Goal: Use online tool/utility: Utilize a website feature to perform a specific function

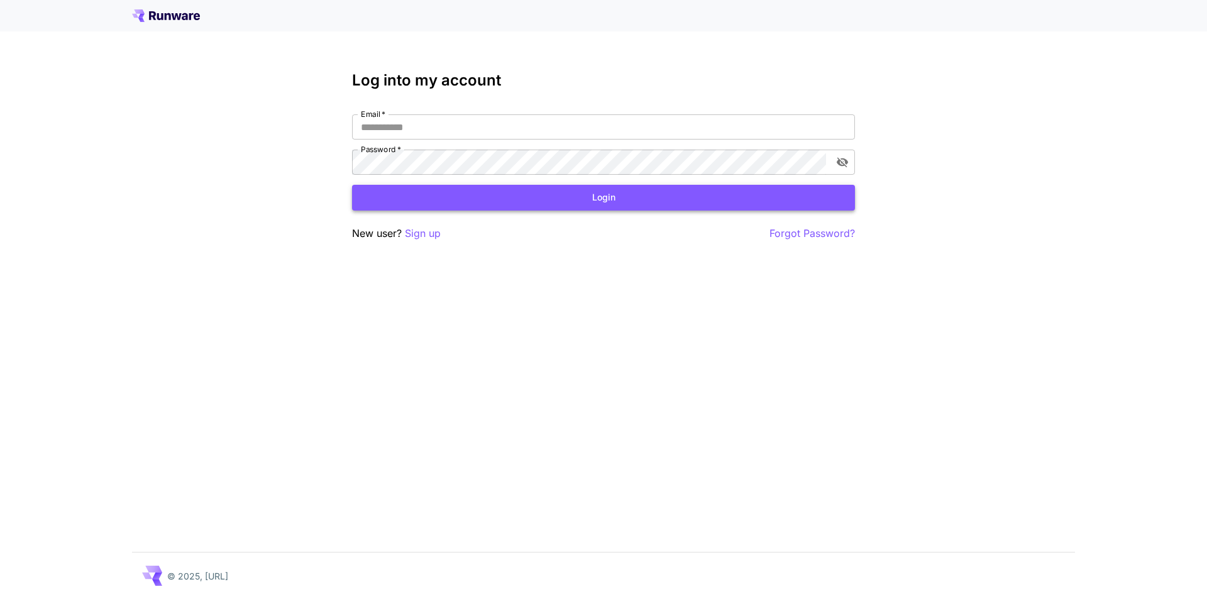
type input "**********"
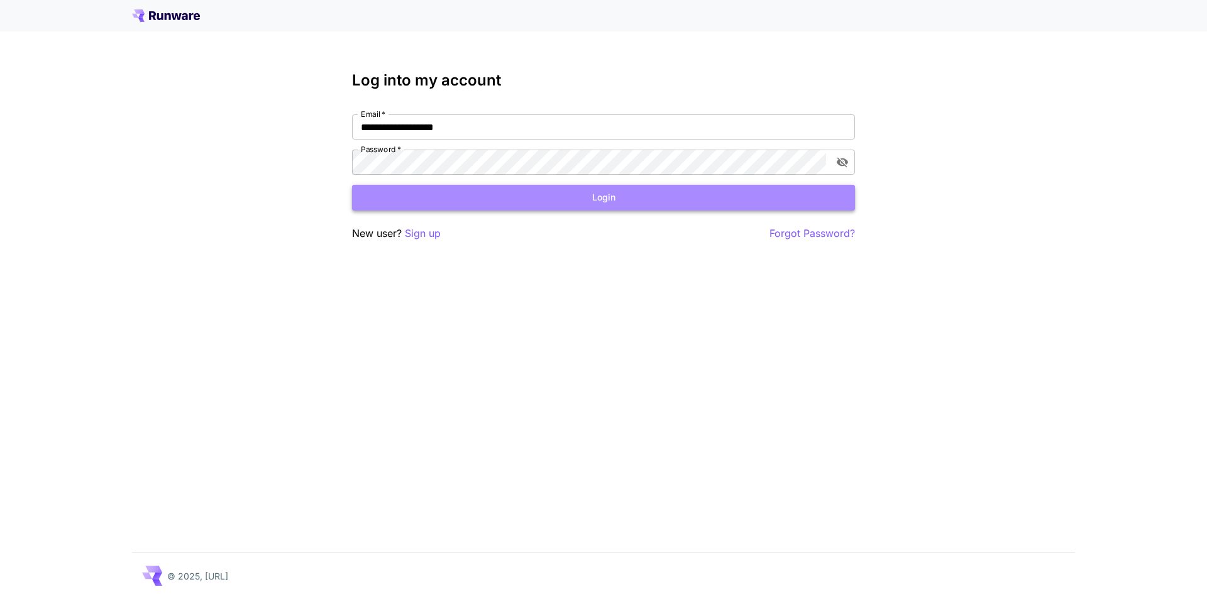
click at [504, 199] on button "Login" at bounding box center [603, 198] width 503 height 26
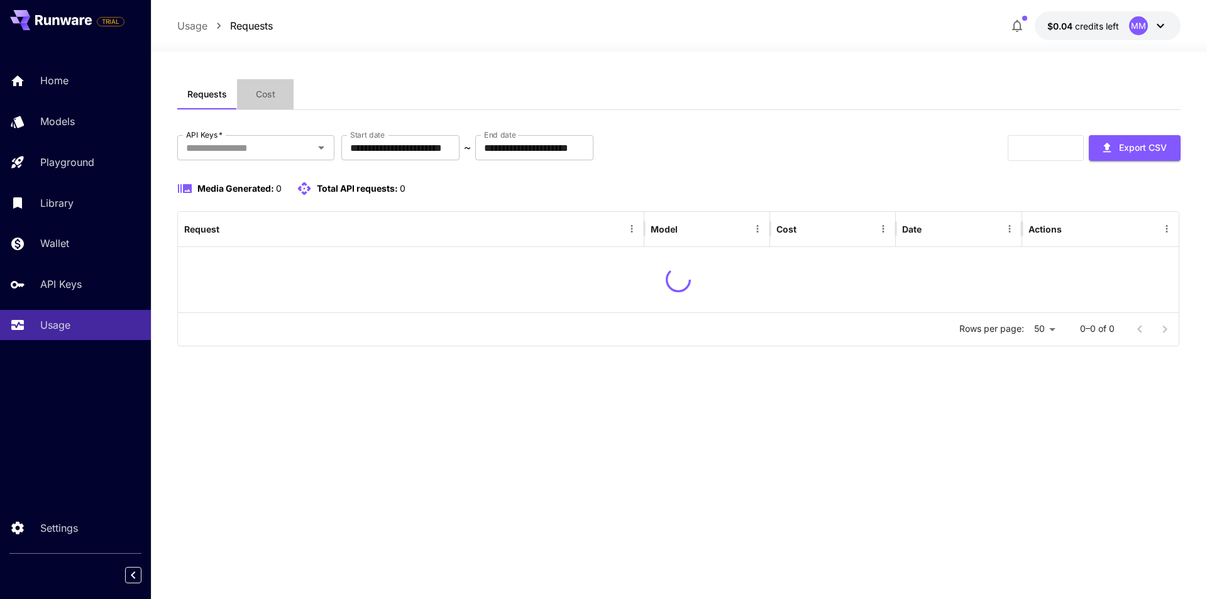
click at [267, 92] on span "Cost" at bounding box center [265, 94] width 19 height 11
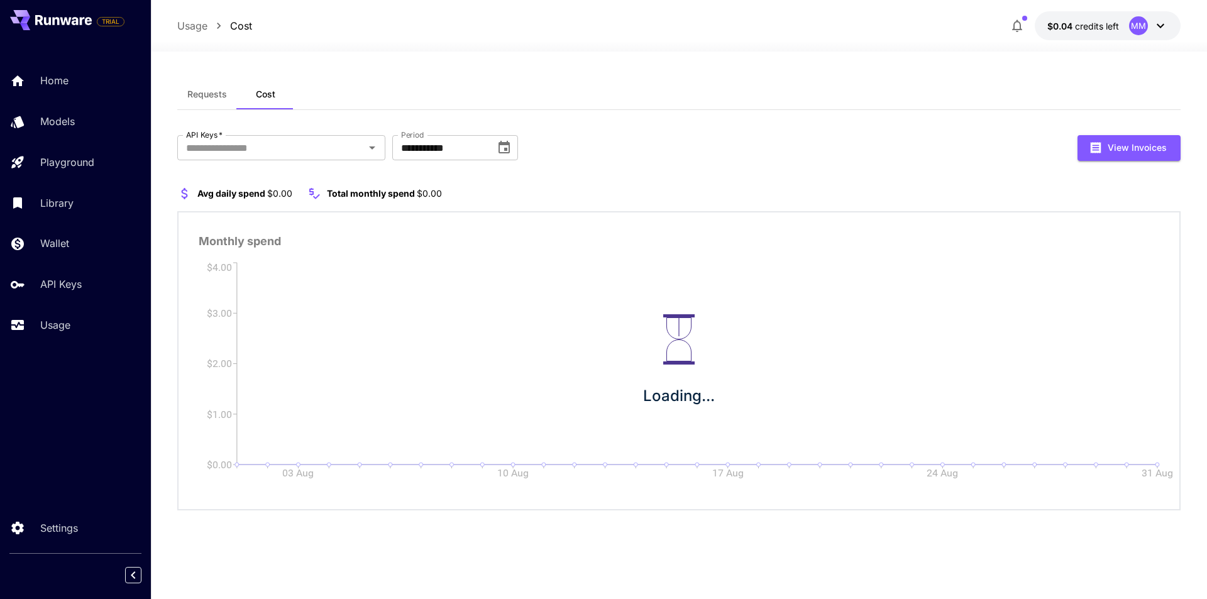
click at [213, 101] on button "Requests" at bounding box center [207, 94] width 60 height 30
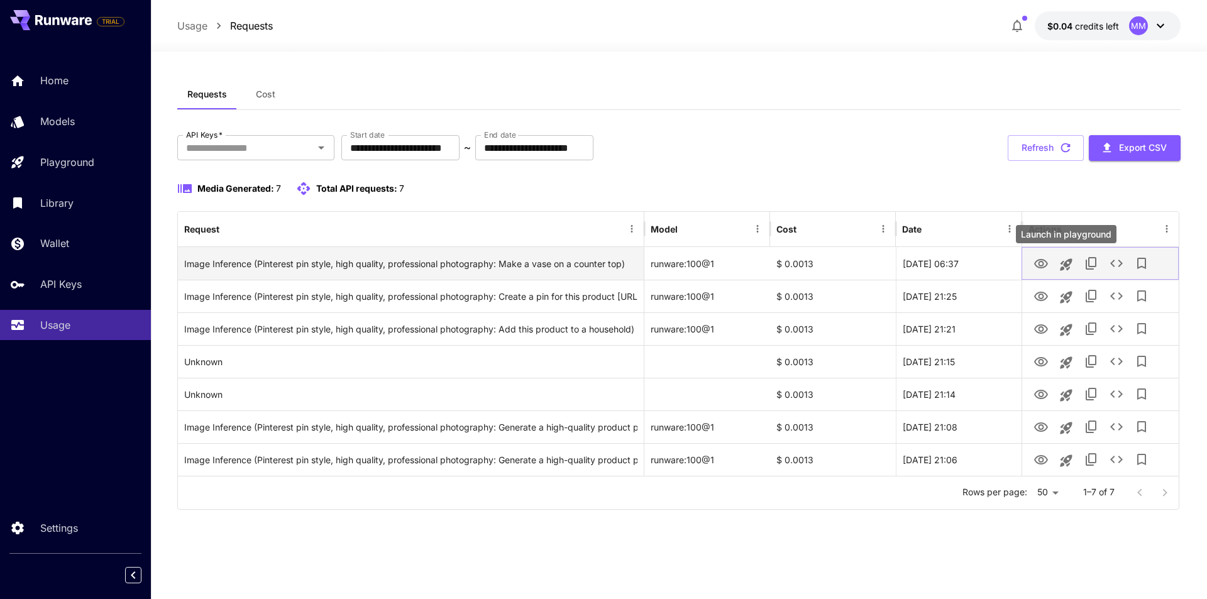
click at [1062, 266] on icon "Launch in playground" at bounding box center [1066, 264] width 15 height 15
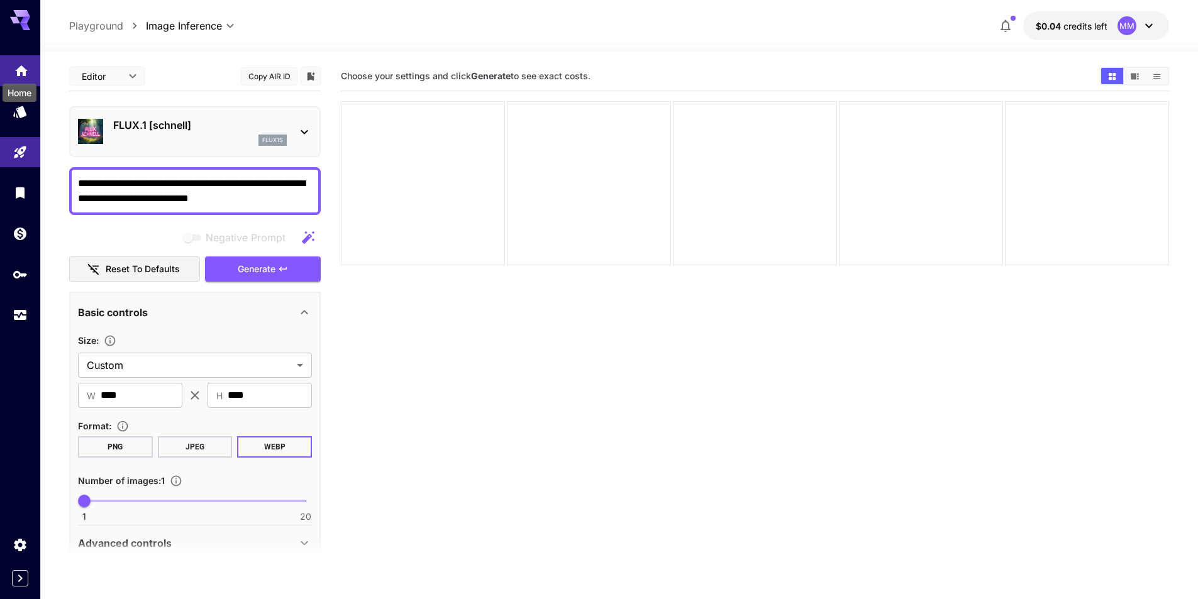
click at [16, 72] on icon "Home" at bounding box center [21, 67] width 15 height 15
